Goal: Transaction & Acquisition: Download file/media

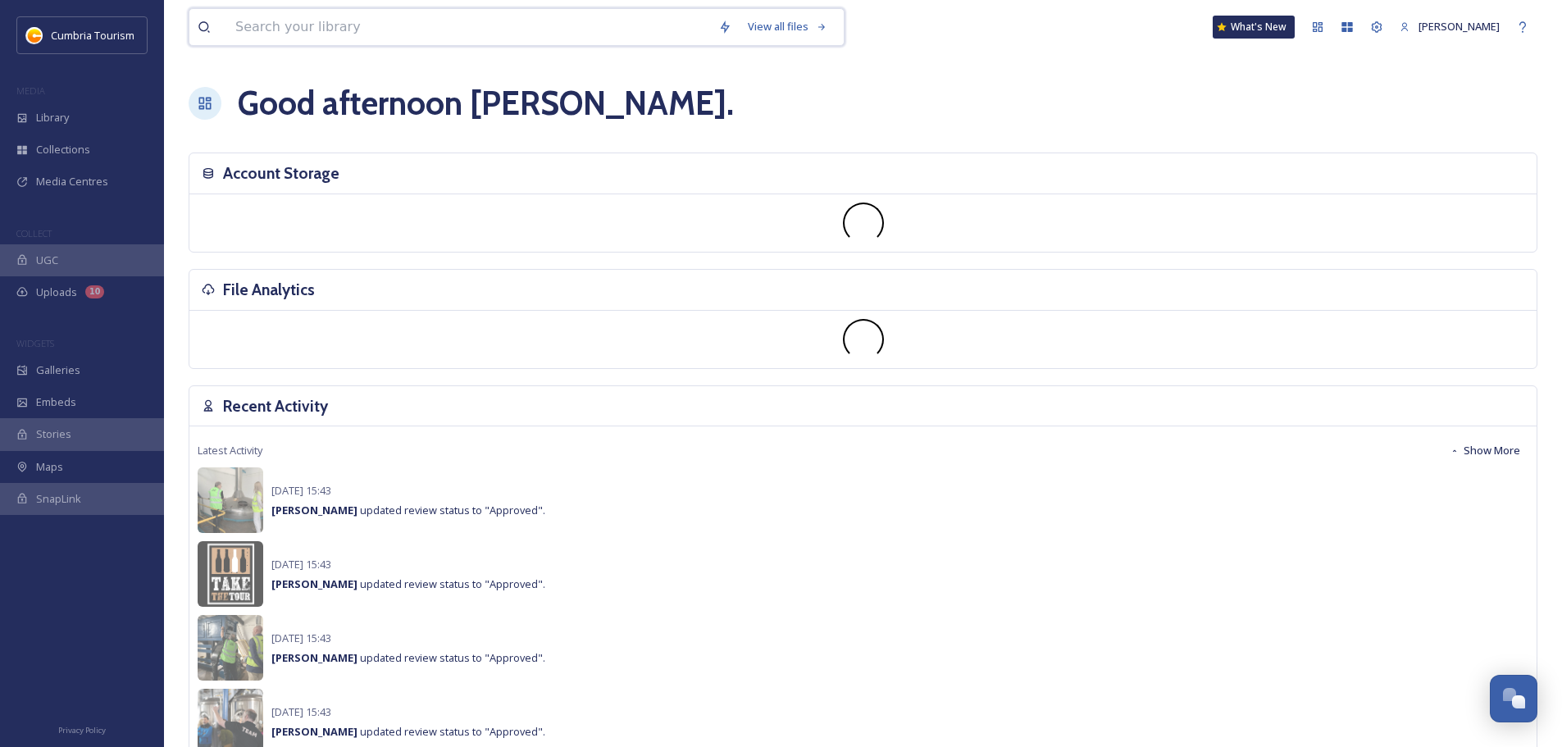
click at [283, 24] on input at bounding box center [468, 27] width 483 height 36
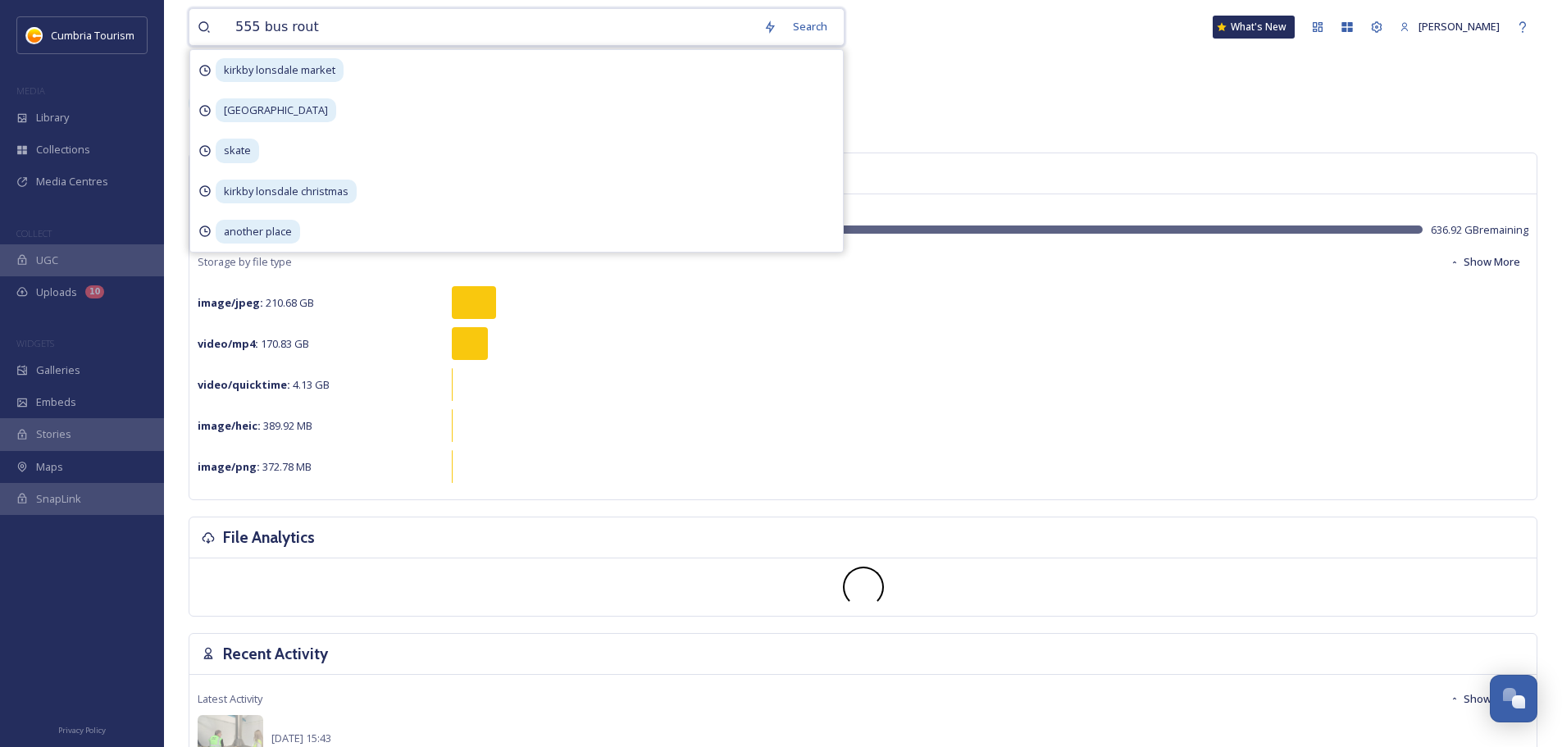
type input "555 bus route"
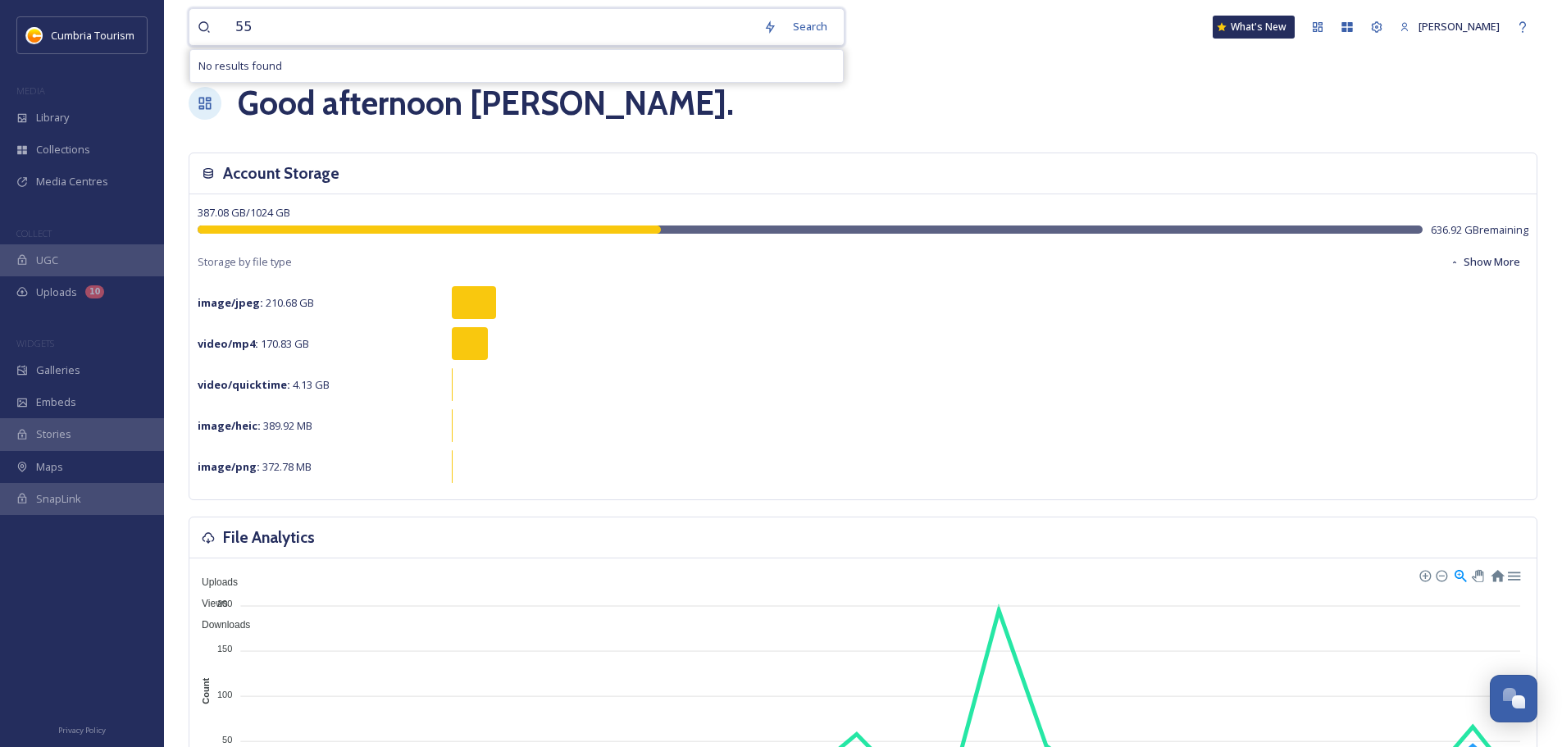
type input "5"
type input "s"
click at [82, 138] on div "Collections" at bounding box center [82, 150] width 164 height 32
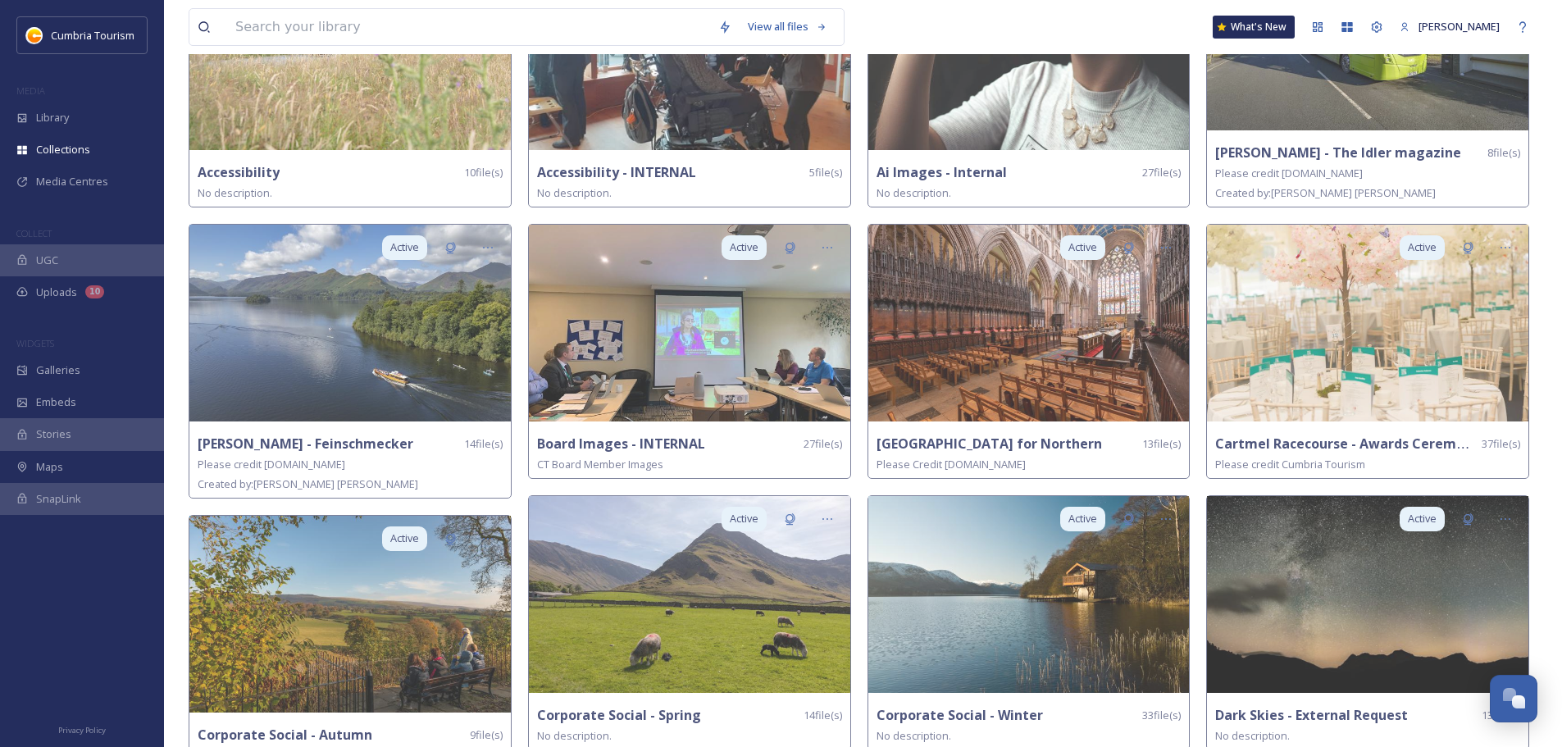
scroll to position [574, 0]
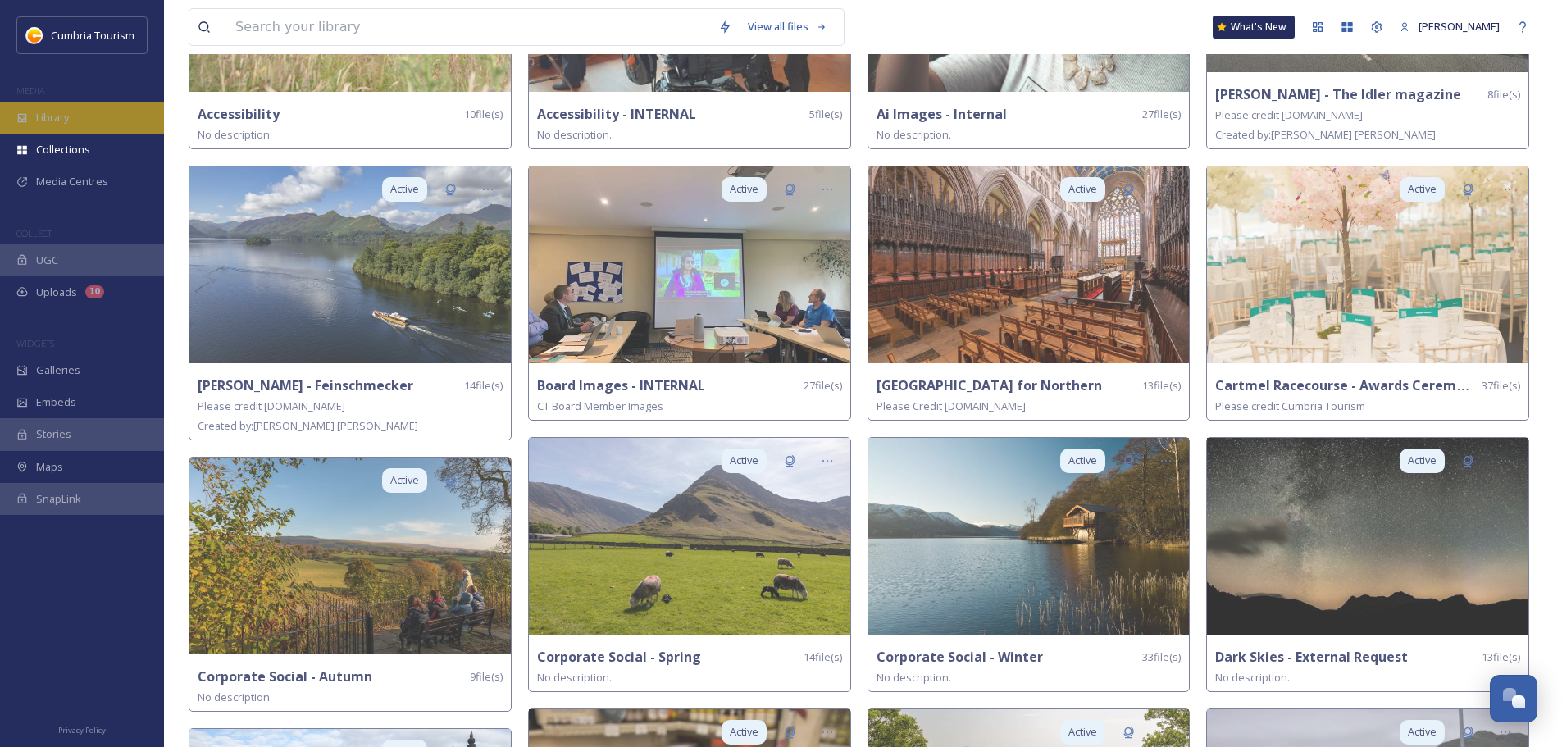
click at [76, 112] on div "Library" at bounding box center [82, 118] width 164 height 32
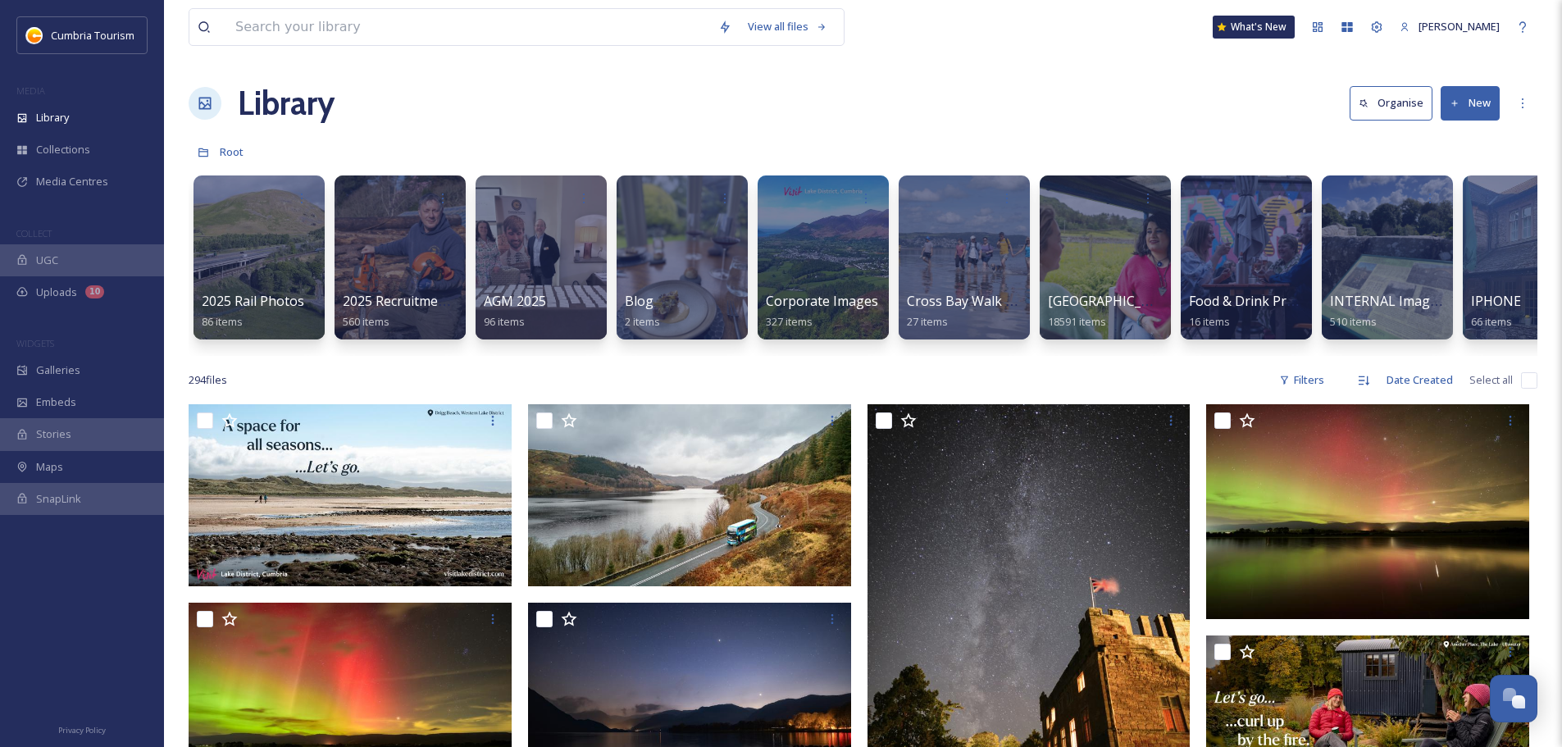
scroll to position [0, 589]
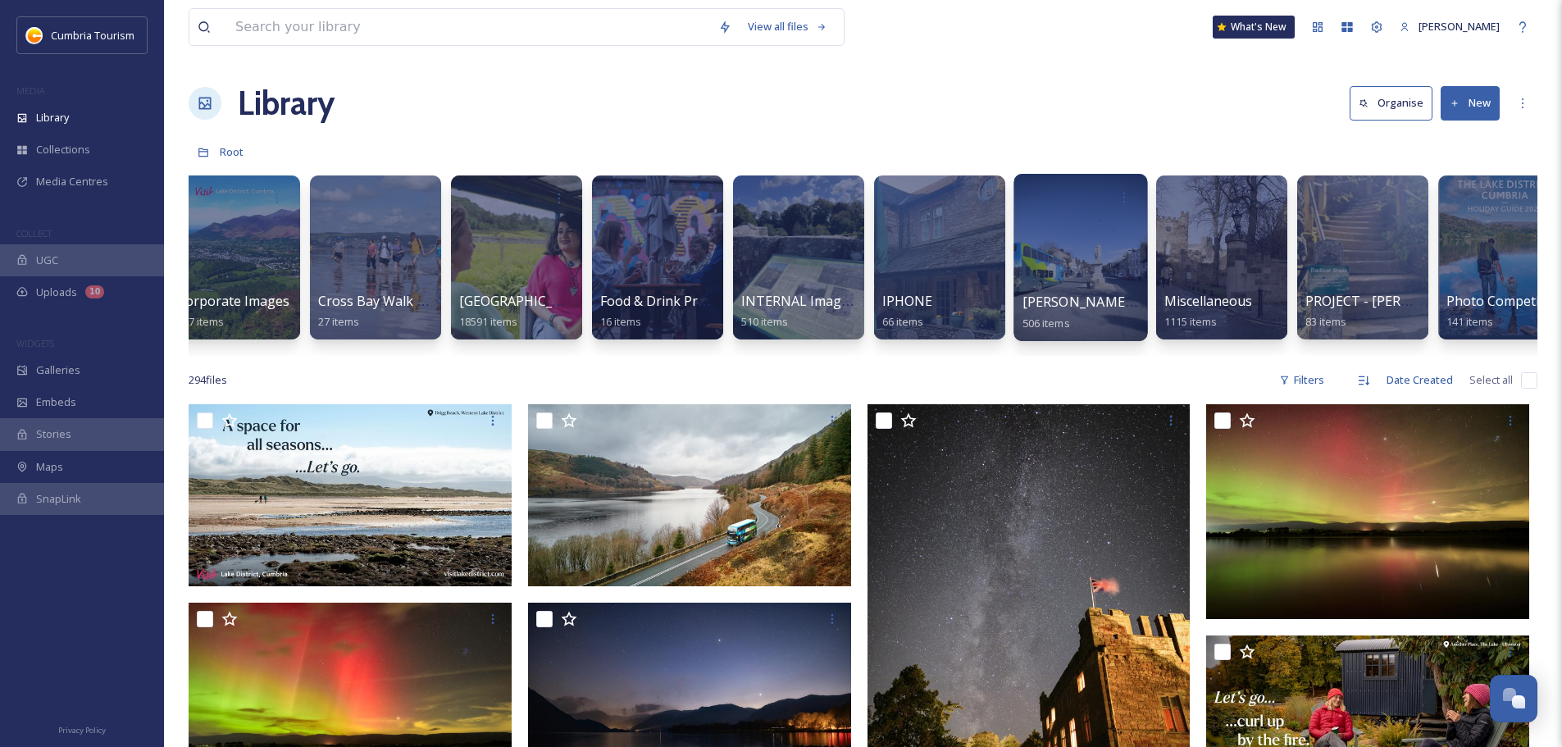
click at [1067, 244] on div at bounding box center [1080, 257] width 134 height 167
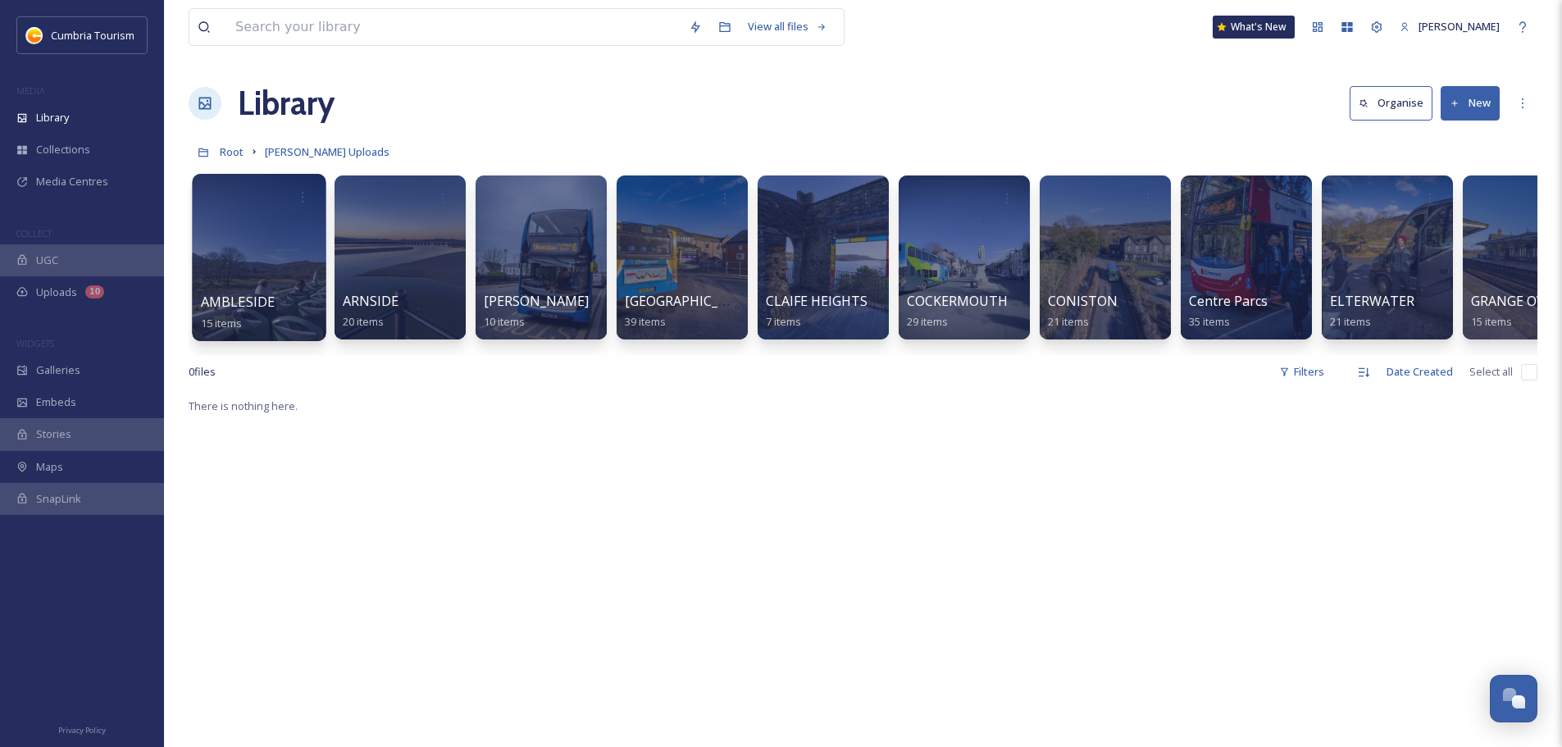
click at [252, 262] on div at bounding box center [259, 257] width 134 height 167
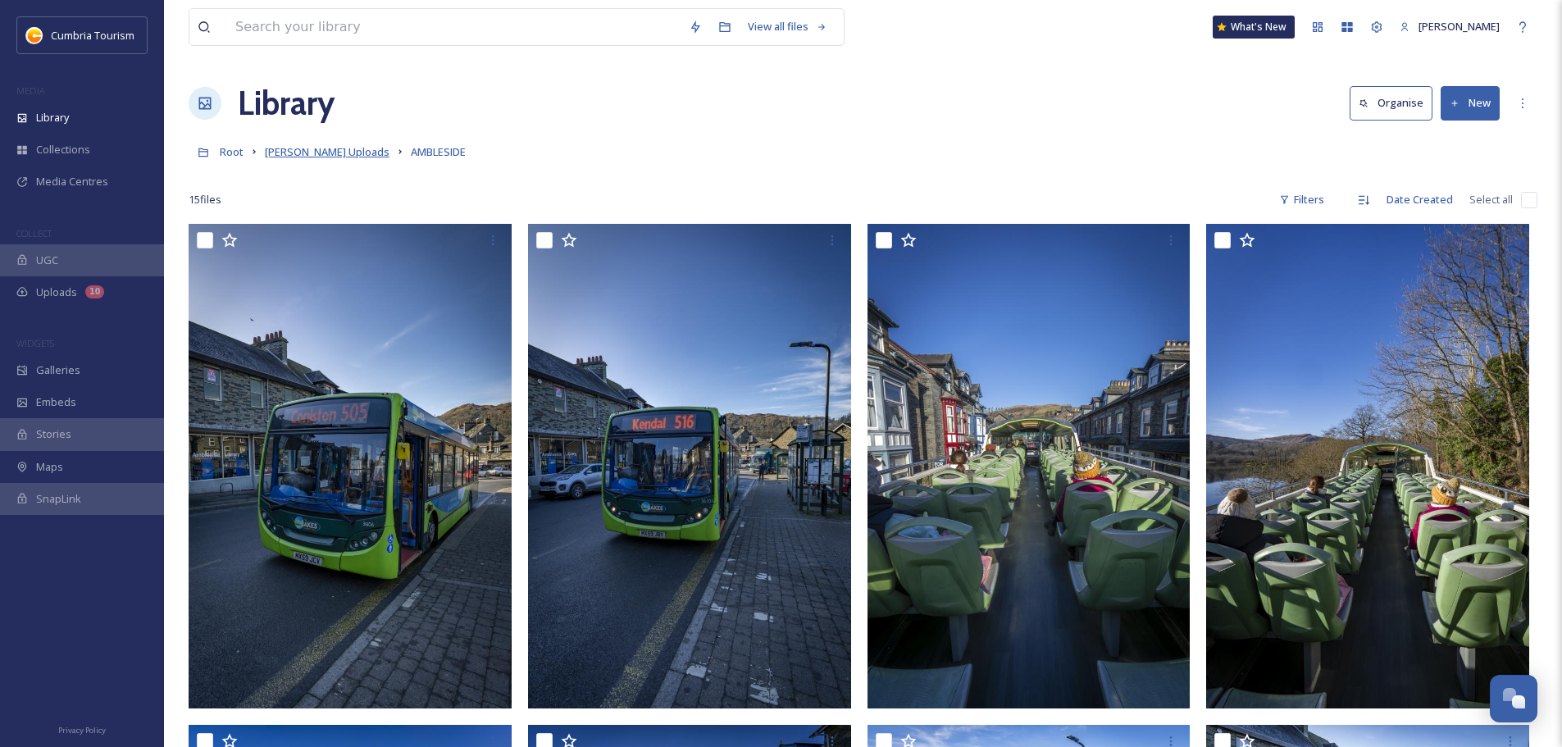
click at [321, 150] on span "Jonny Gios Uploads" at bounding box center [327, 151] width 125 height 15
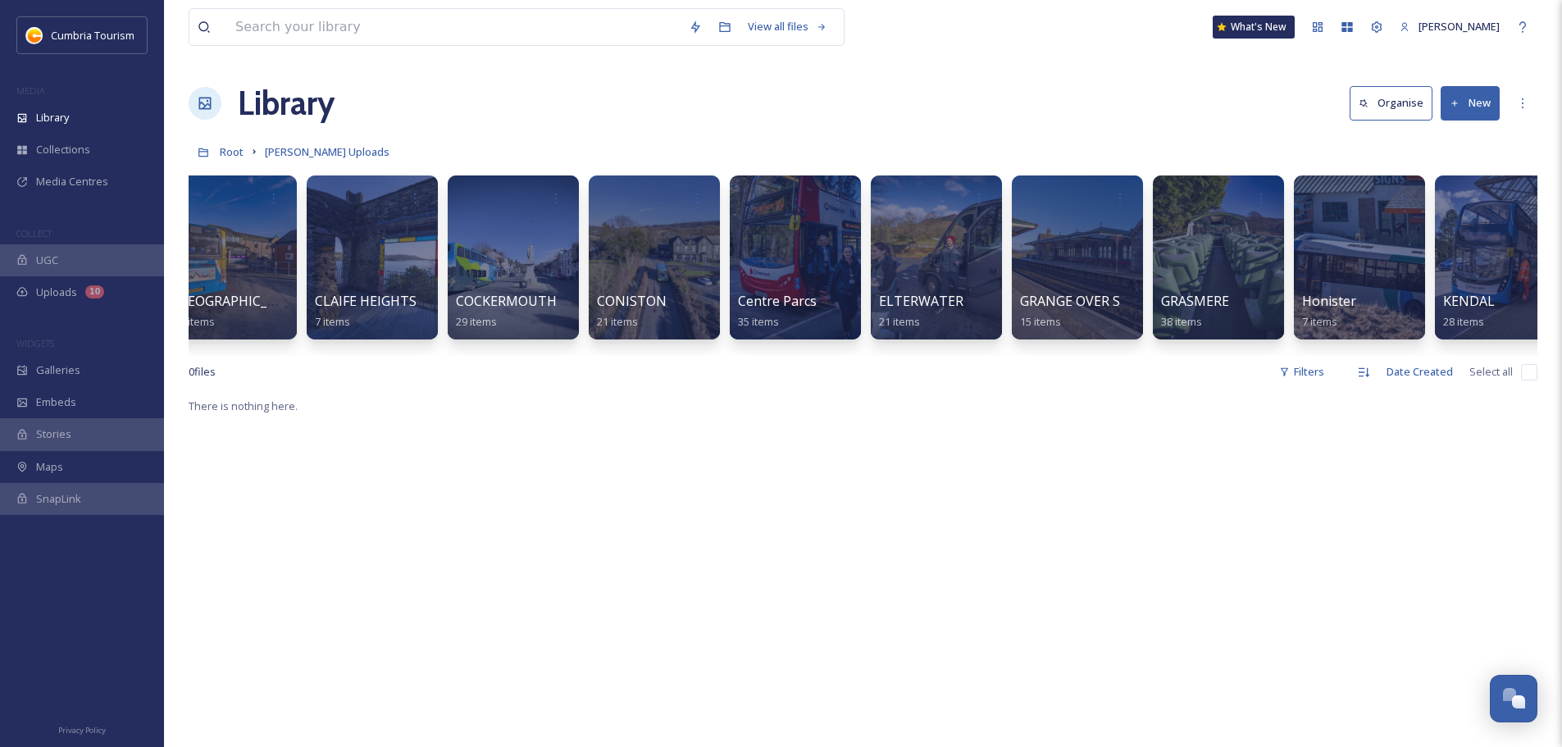
scroll to position [0, 626]
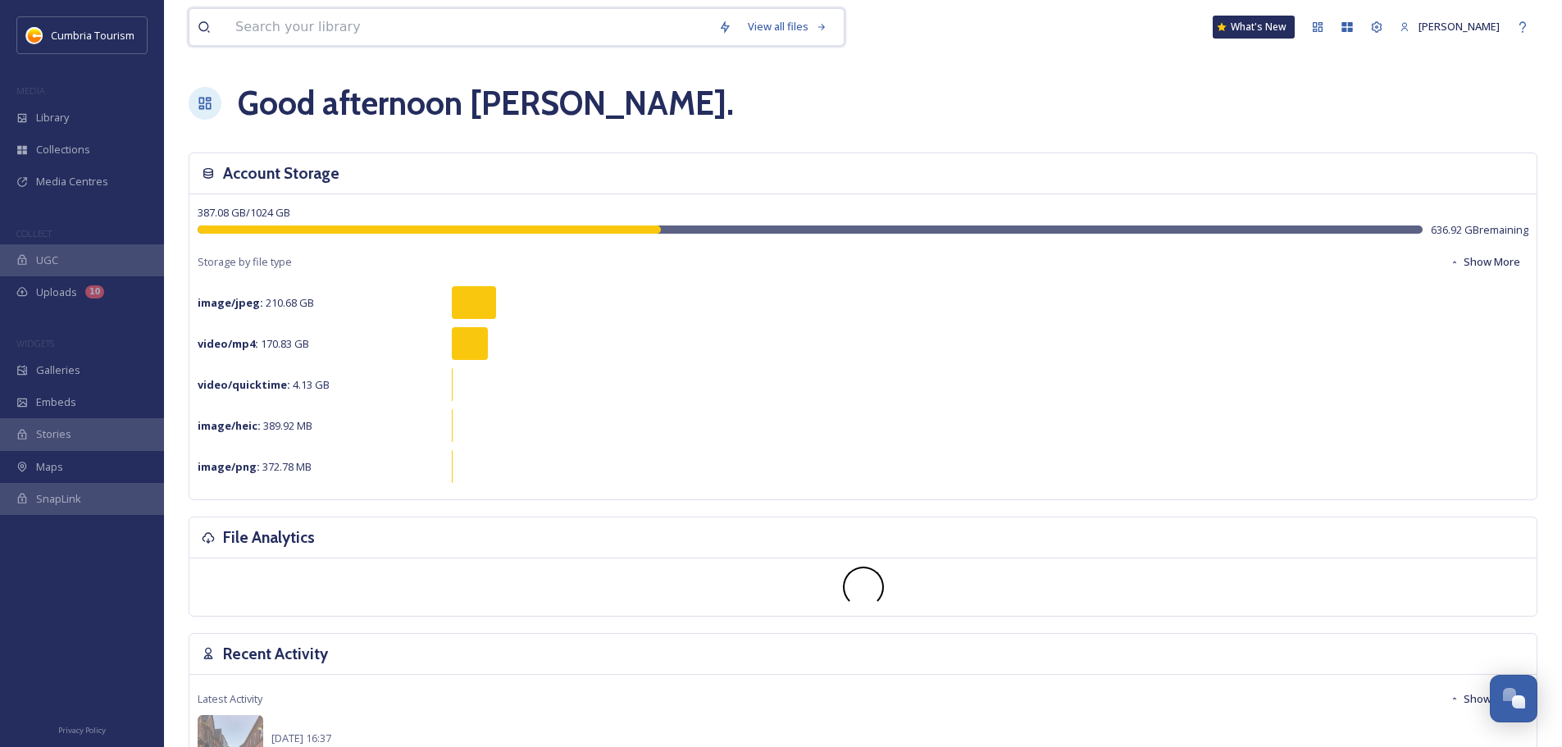
click at [401, 32] on input at bounding box center [468, 27] width 483 height 36
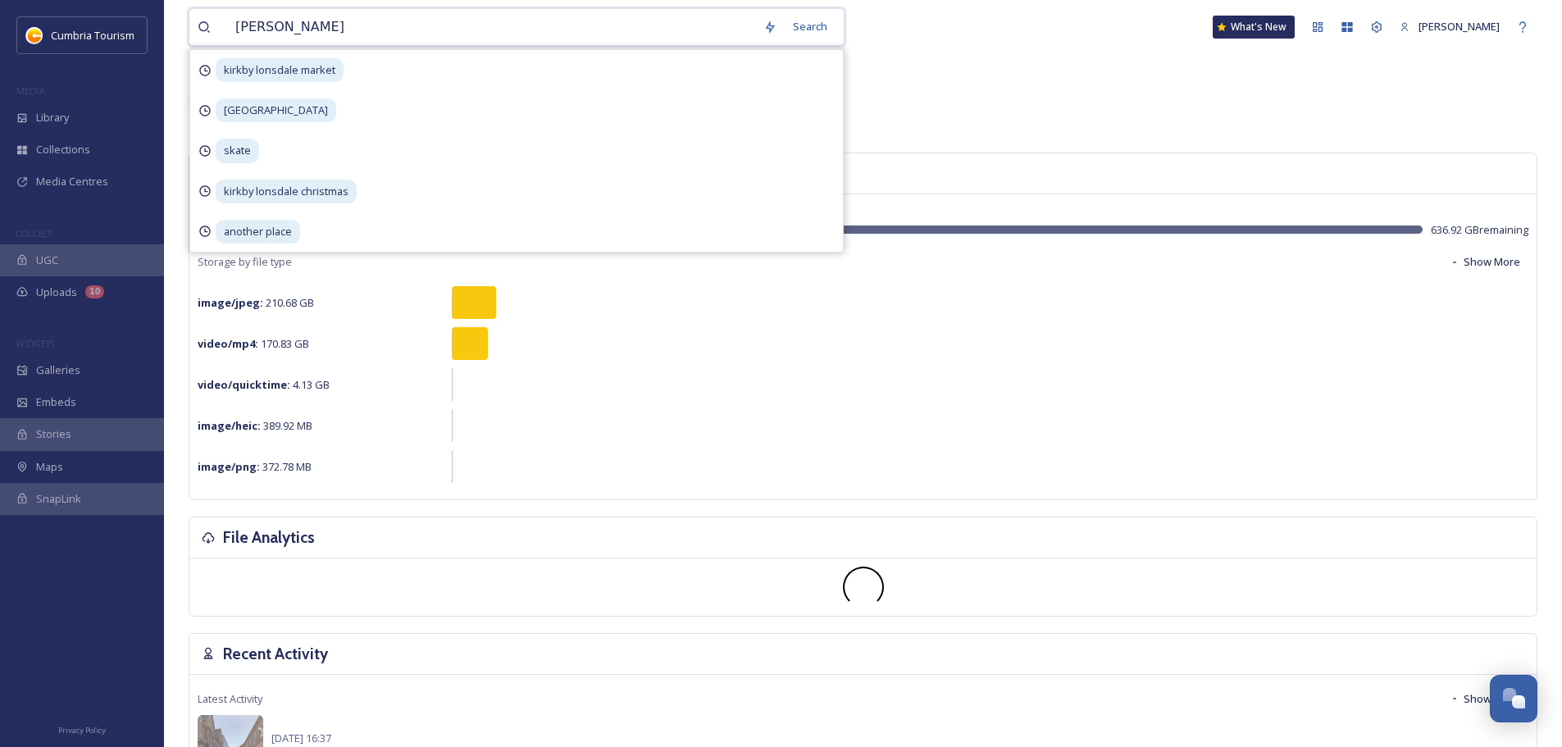
type input "[PERSON_NAME] arms"
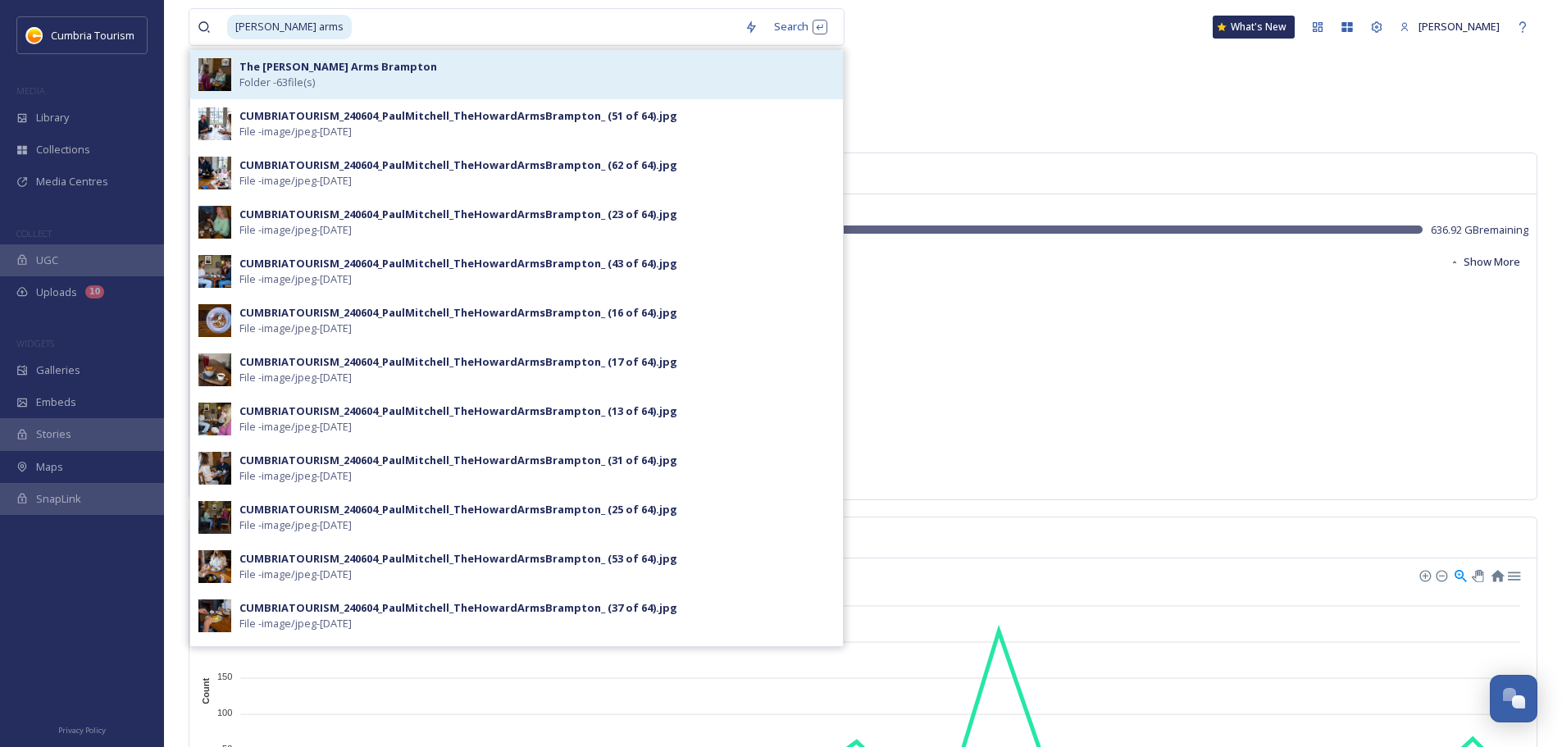
click at [411, 86] on div "The [PERSON_NAME] Arms Brampton Folder - 63 file(s)" at bounding box center [536, 74] width 595 height 31
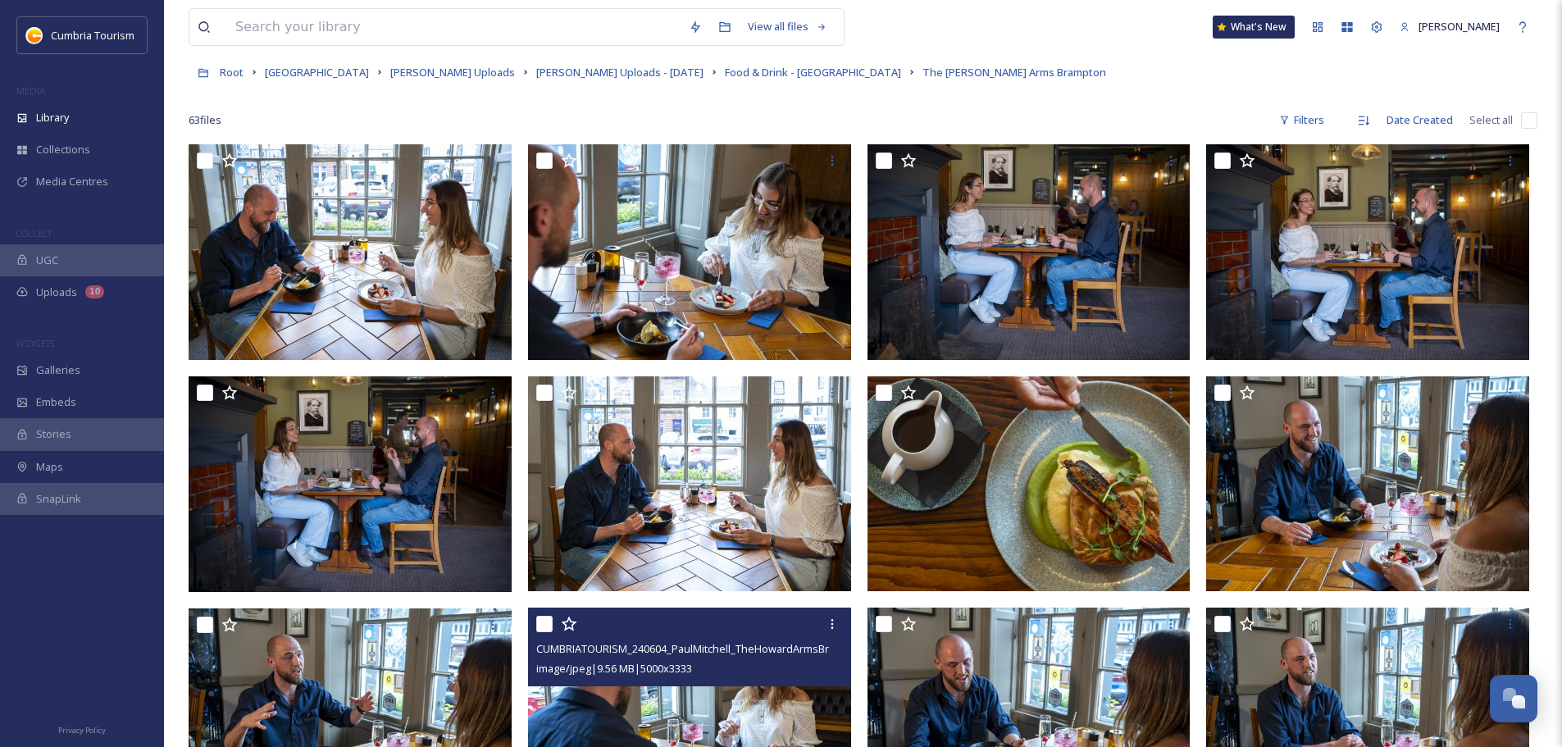
scroll to position [50, 0]
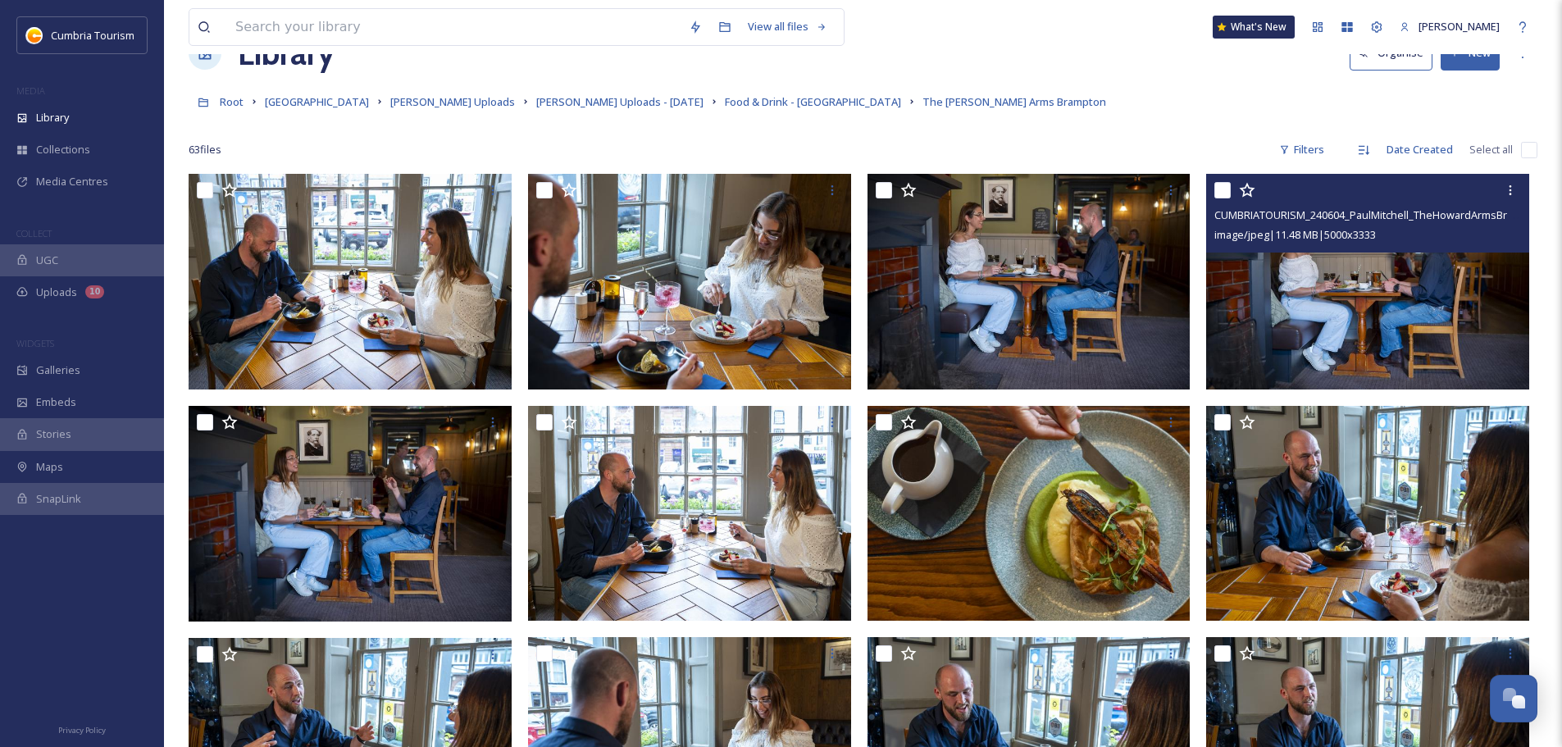
click at [1411, 330] on img at bounding box center [1367, 282] width 323 height 216
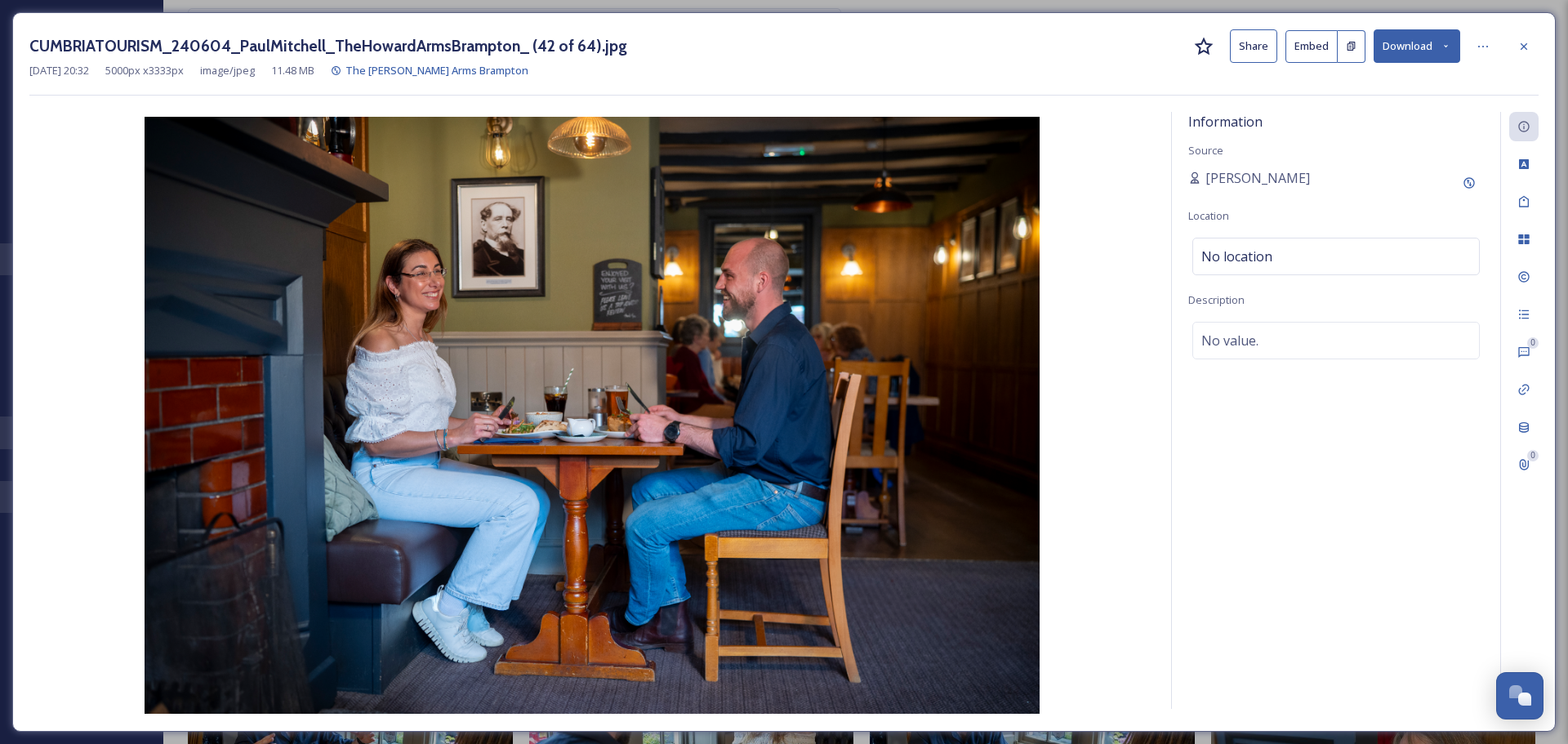
click at [1415, 48] on button "Download" at bounding box center [1417, 47] width 87 height 34
click at [1402, 80] on span "Download Original (5000 x 3333)" at bounding box center [1374, 84] width 154 height 16
click at [1520, 47] on icon at bounding box center [1523, 46] width 13 height 13
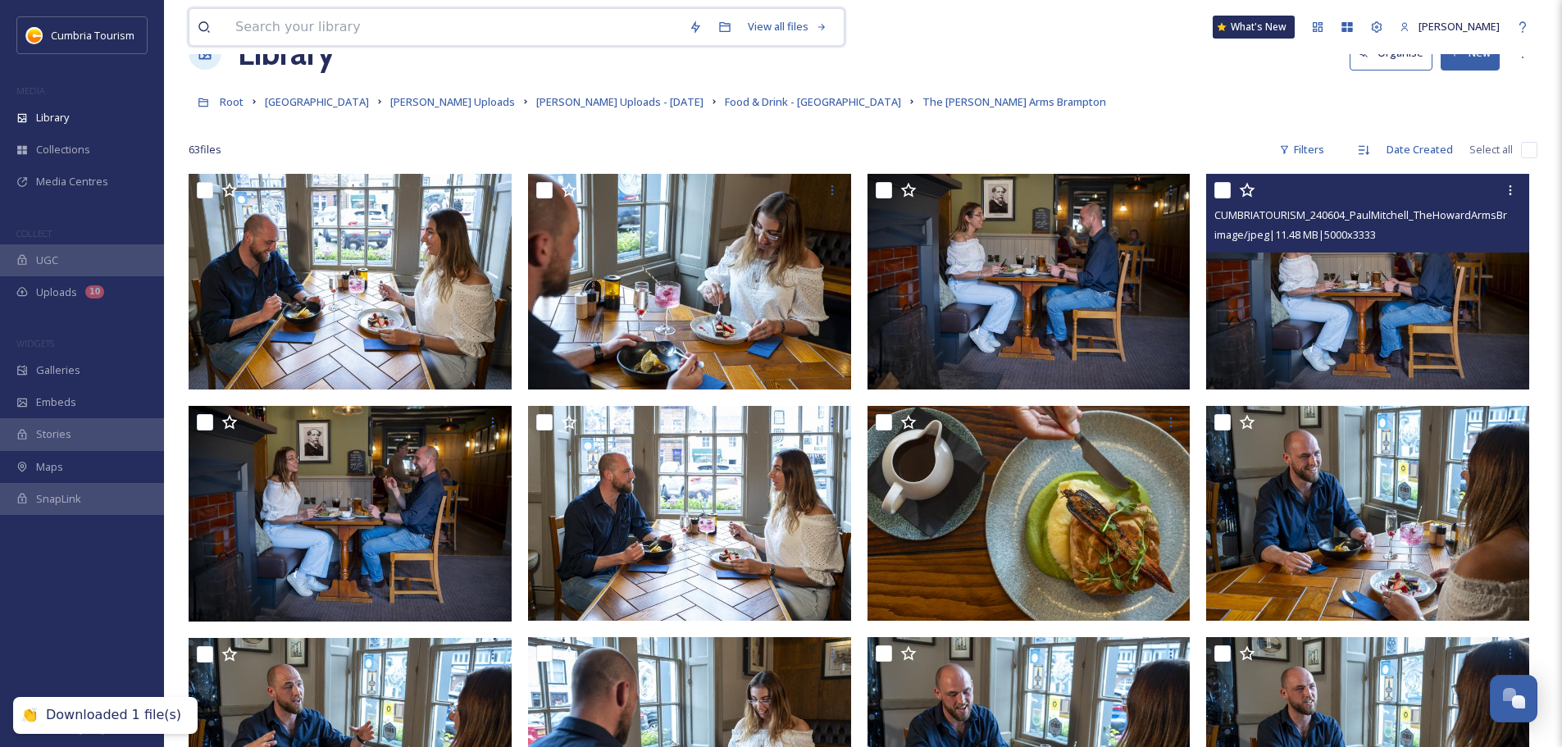
click at [321, 23] on input at bounding box center [453, 27] width 453 height 36
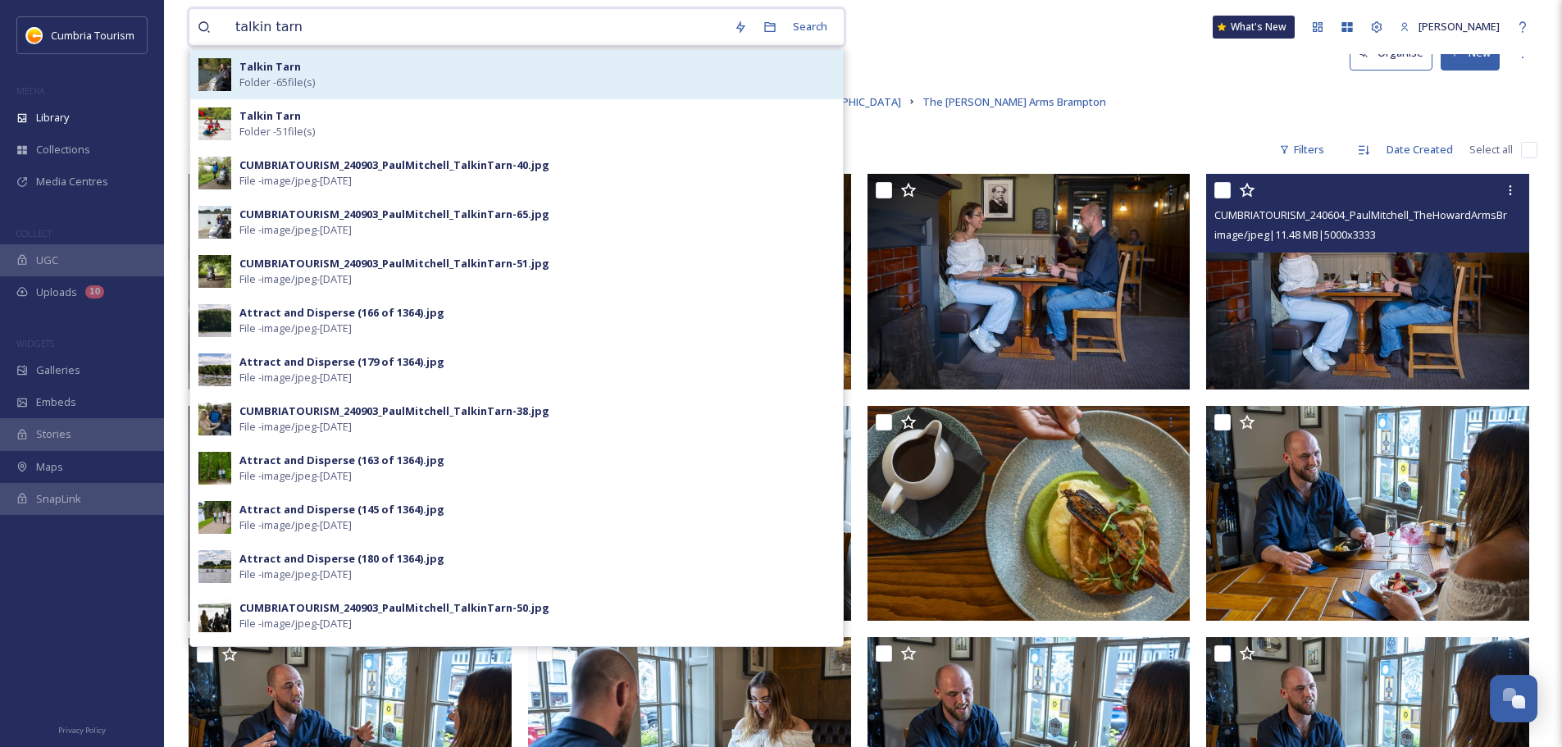
type input "talkin tarn"
click at [318, 74] on div "Talkin Tarn Folder - 65 file(s)" at bounding box center [536, 74] width 595 height 31
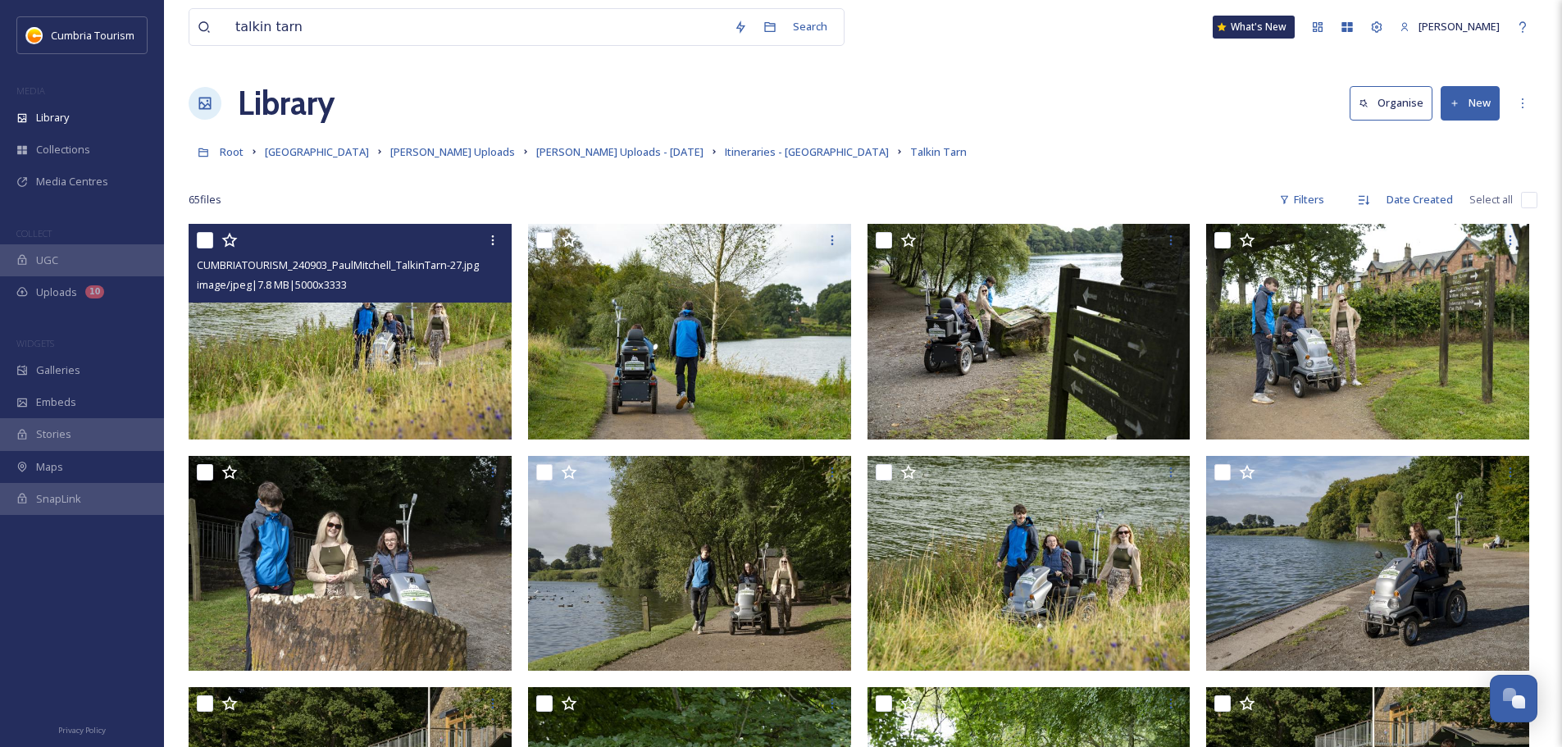
click at [413, 347] on img at bounding box center [350, 332] width 323 height 216
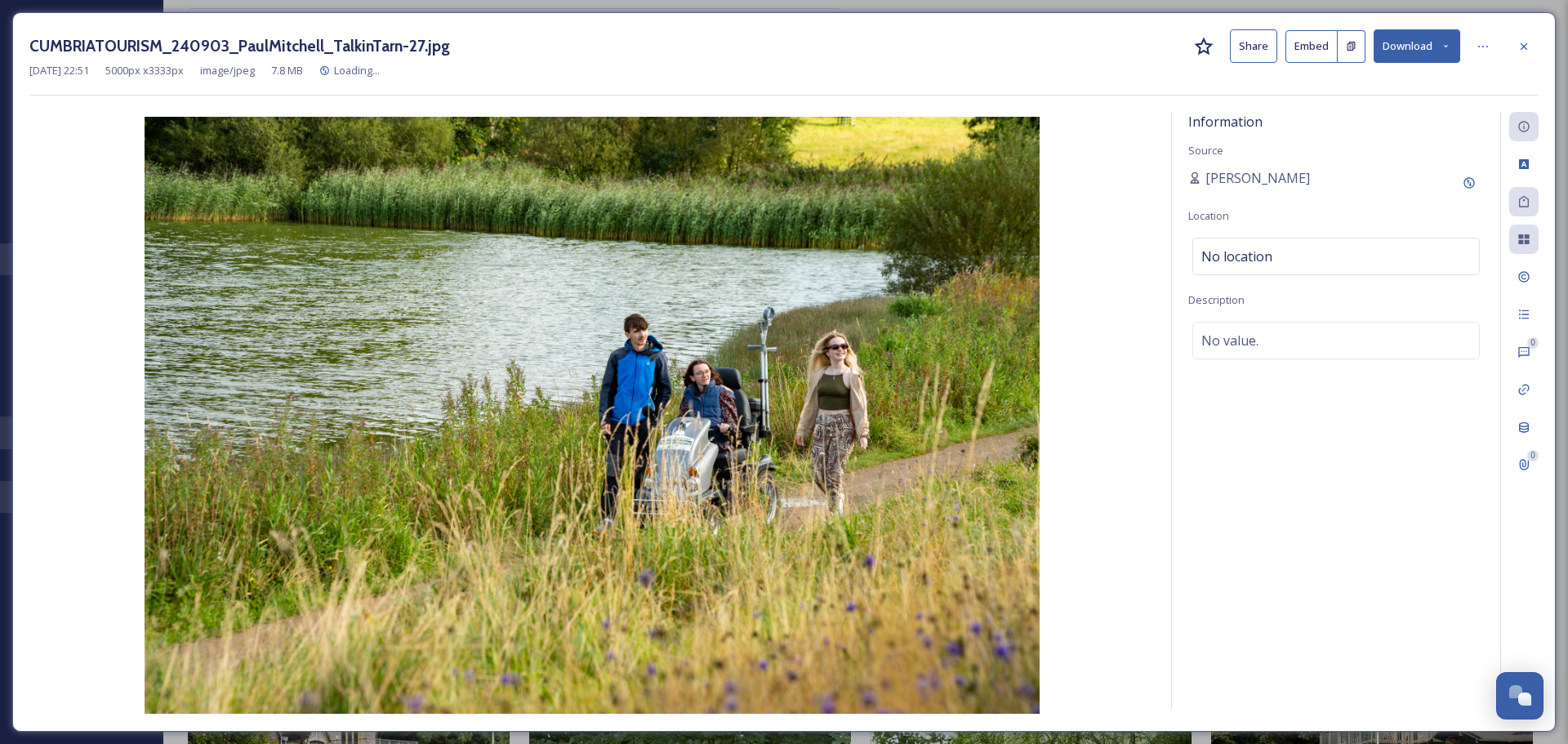
click at [1417, 48] on button "Download" at bounding box center [1417, 47] width 87 height 34
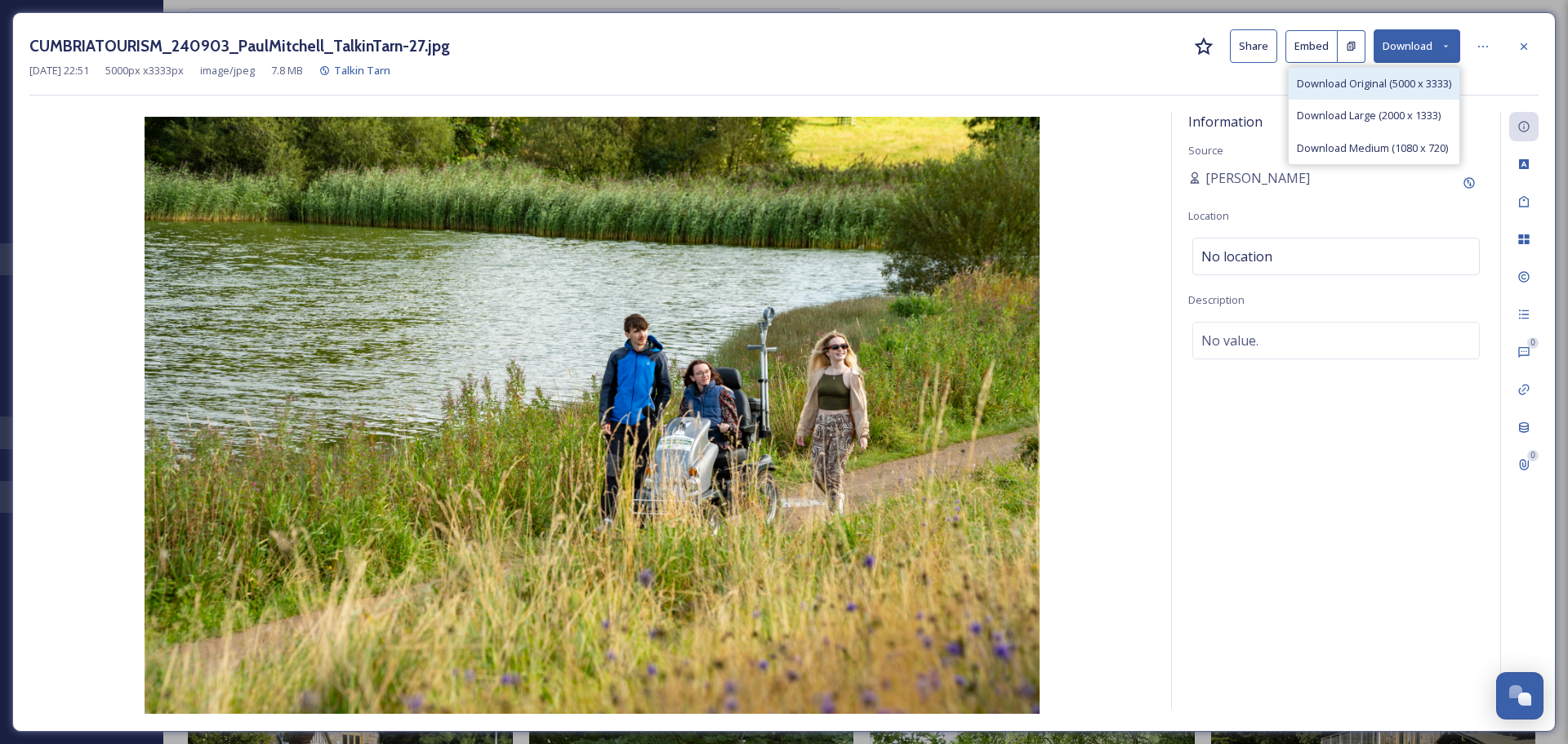
click at [1409, 76] on span "Download Original (5000 x 3333)" at bounding box center [1374, 84] width 154 height 16
